Goal: Task Accomplishment & Management: Complete application form

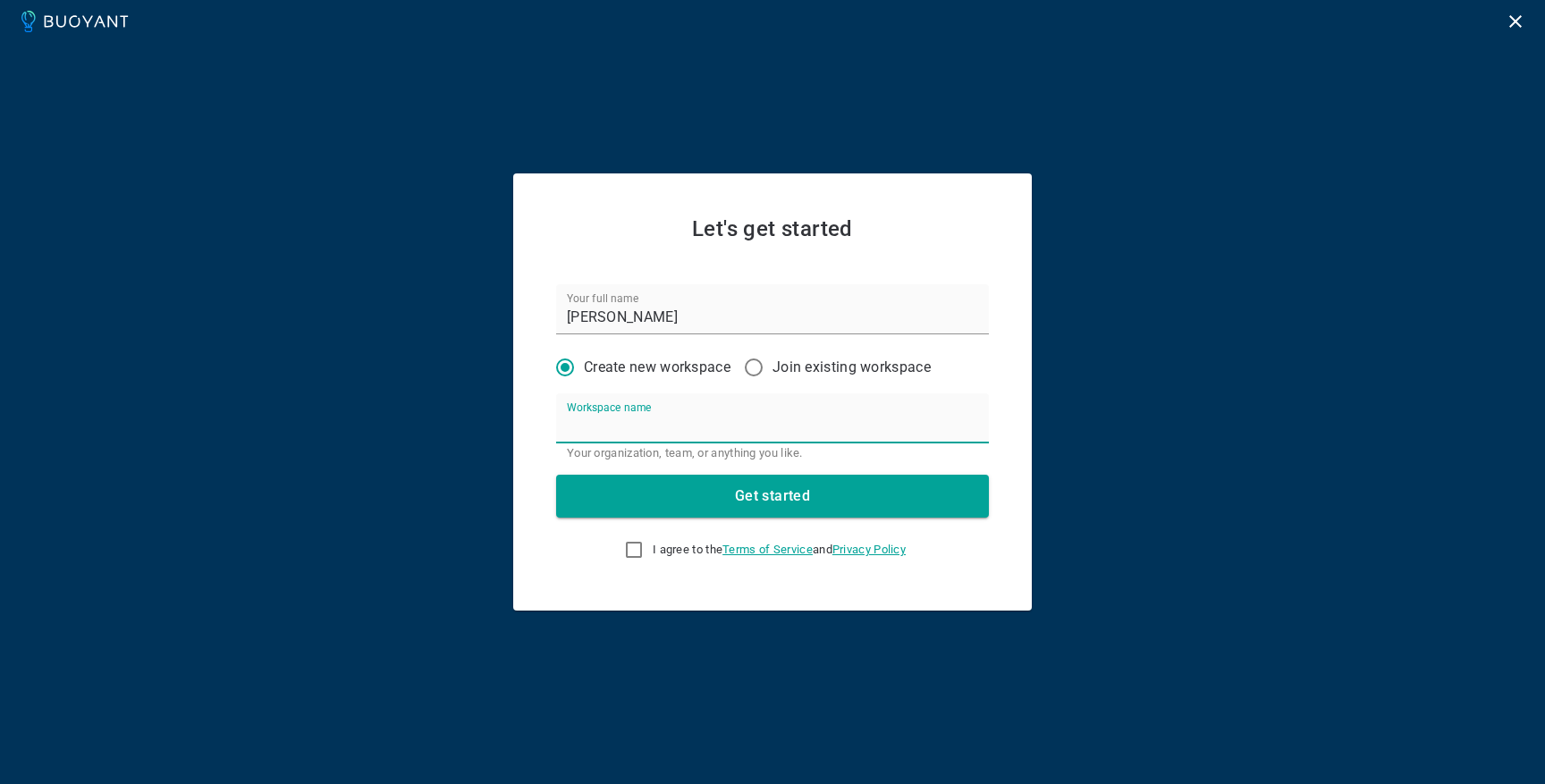
click at [733, 426] on input "Workspace name" at bounding box center [772, 417] width 433 height 50
type input "GreenlightHealth"
click at [630, 549] on input "I agree to the Terms of Service and Privacy Policy" at bounding box center [635, 550] width 22 height 22
checkbox input "true"
click at [652, 504] on button "Get started" at bounding box center [772, 495] width 433 height 43
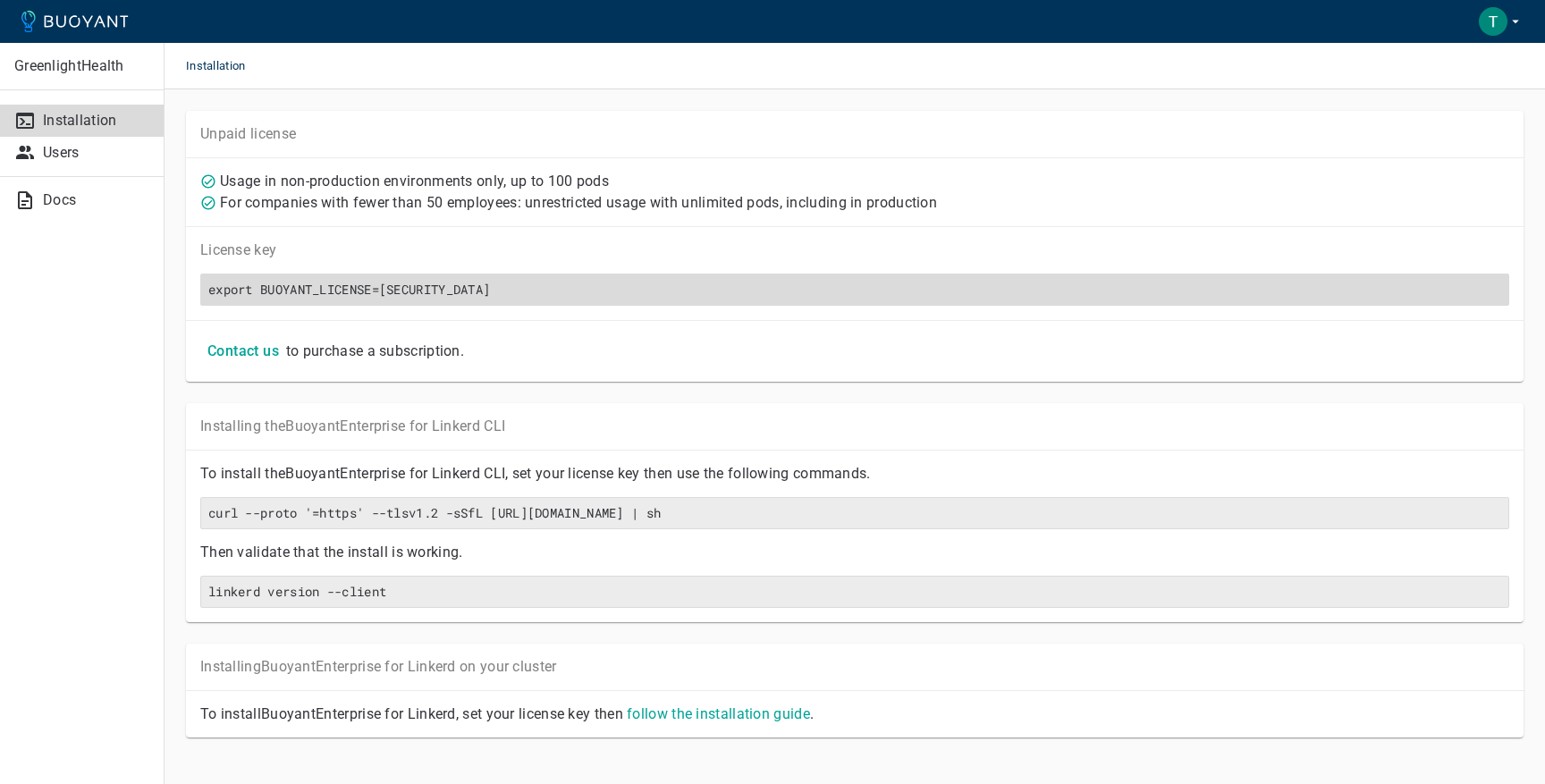
click at [1479, 289] on h6 "export BUOYANT_LICENSE=[SECURITY_DATA]" at bounding box center [855, 289] width 1293 height 16
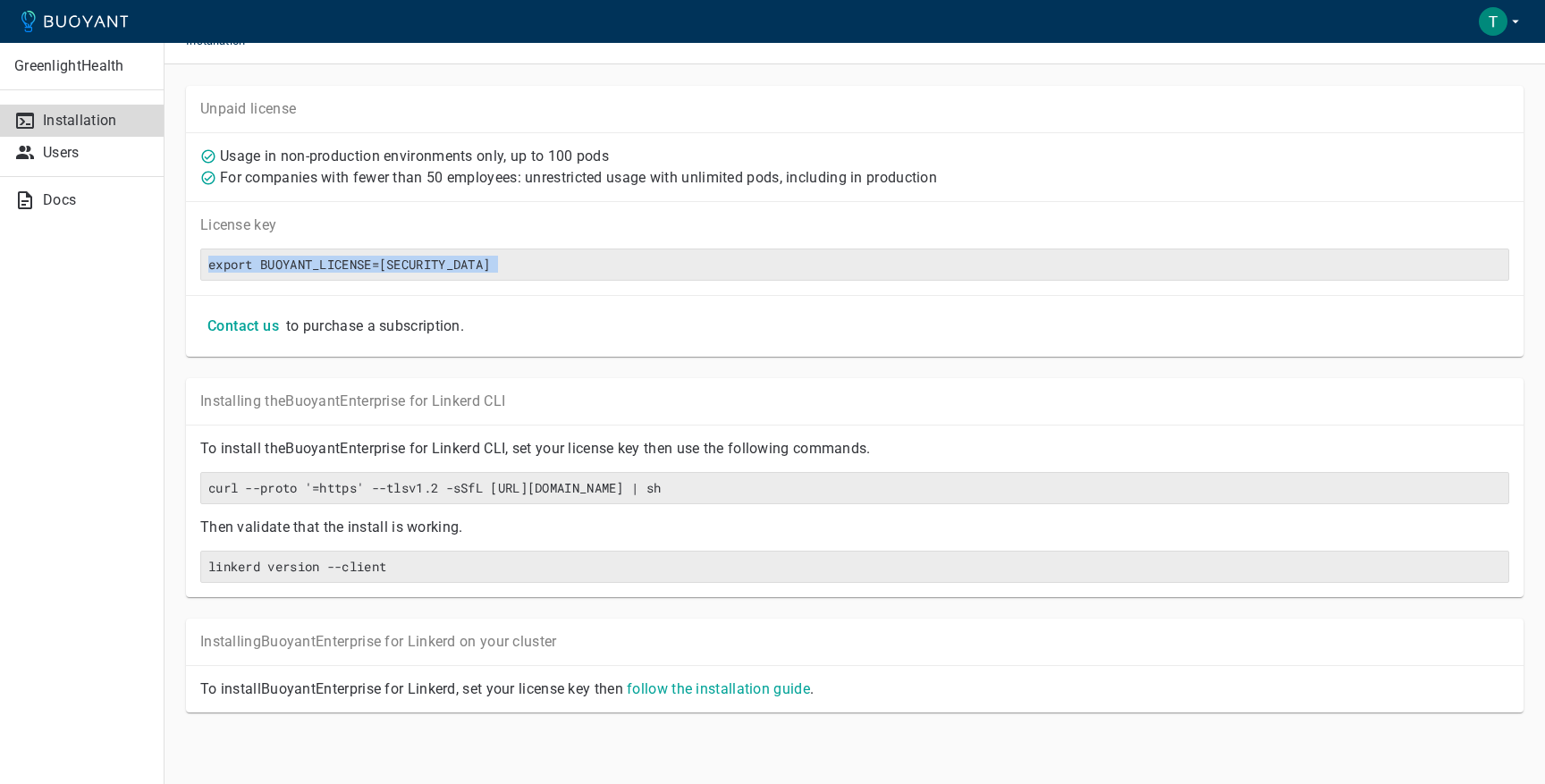
scroll to position [25, 0]
